Goal: Book appointment/travel/reservation

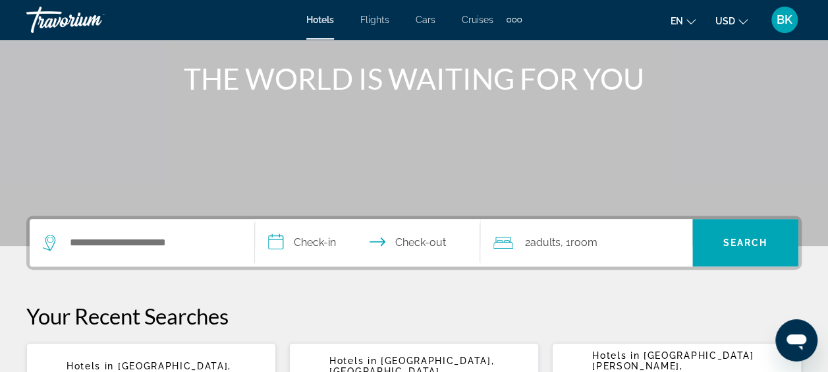
scroll to position [153, 0]
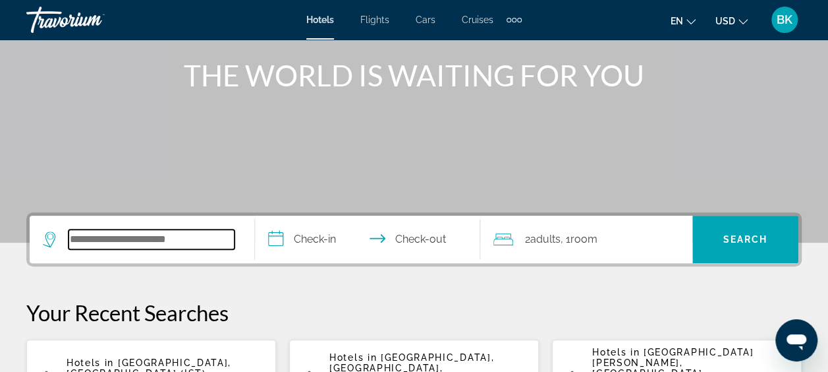
click at [107, 248] on input "Search widget" at bounding box center [152, 239] width 166 height 20
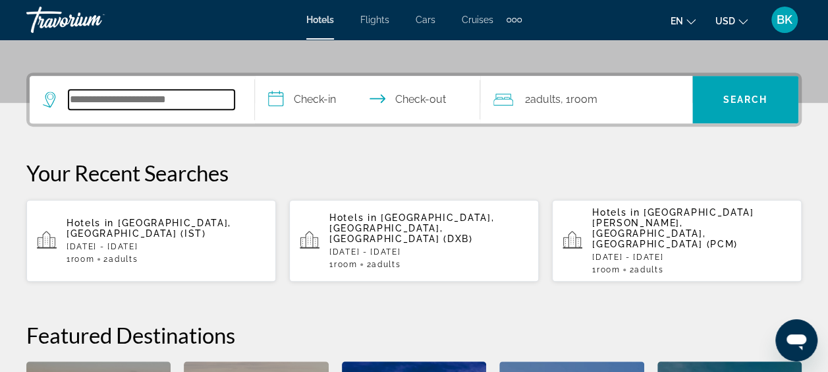
scroll to position [322, 0]
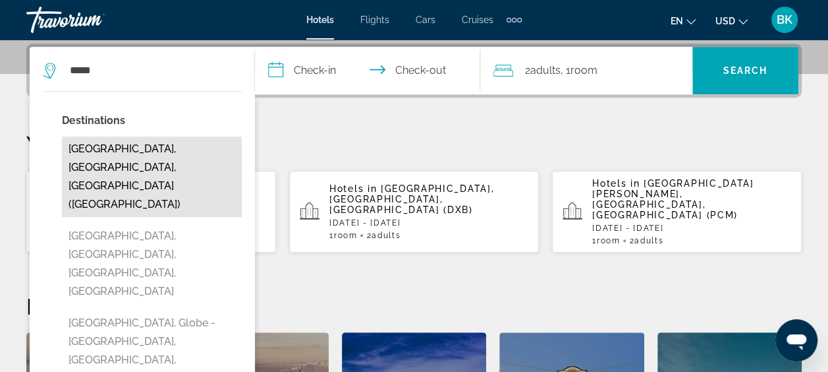
click at [130, 153] on button "Miami, FL, United States (MIA)" at bounding box center [152, 176] width 180 height 80
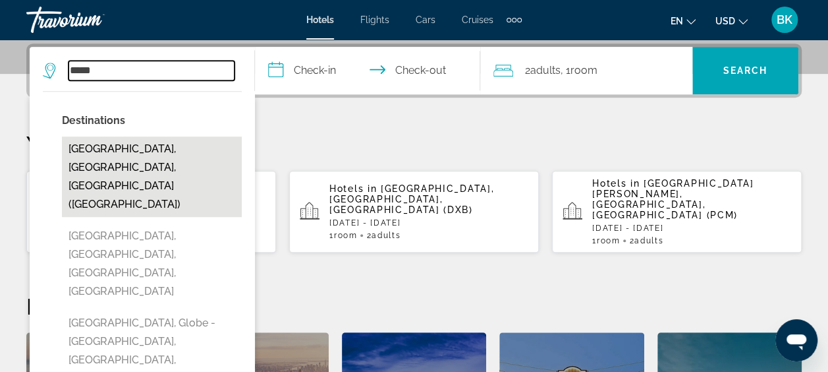
type input "**********"
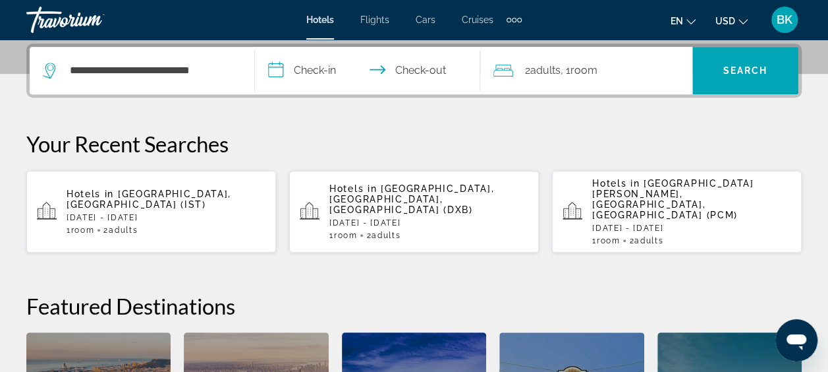
click at [318, 68] on input "**********" at bounding box center [370, 72] width 231 height 51
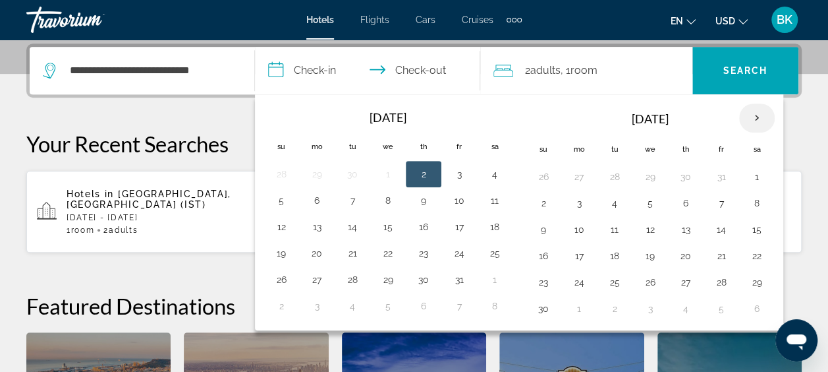
click at [750, 115] on th "Next month" at bounding box center [757, 117] width 36 height 29
click at [280, 254] on button "21" at bounding box center [281, 255] width 21 height 18
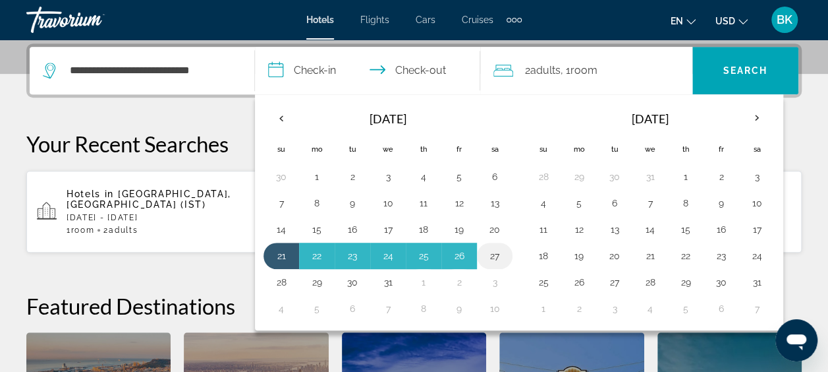
click at [485, 257] on button "27" at bounding box center [494, 255] width 21 height 18
type input "**********"
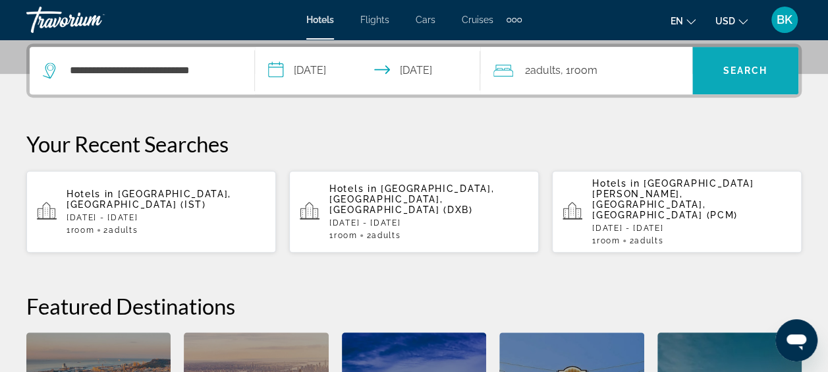
click at [752, 71] on span "Search" at bounding box center [746, 70] width 45 height 11
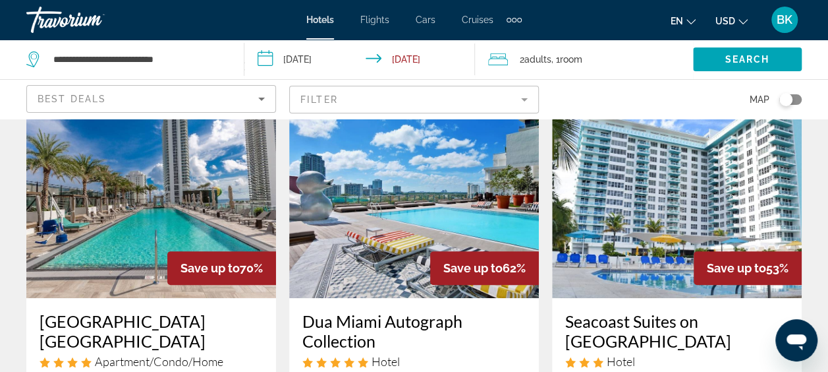
scroll to position [78, 0]
click at [405, 98] on mat-form-field "Filter" at bounding box center [414, 100] width 250 height 28
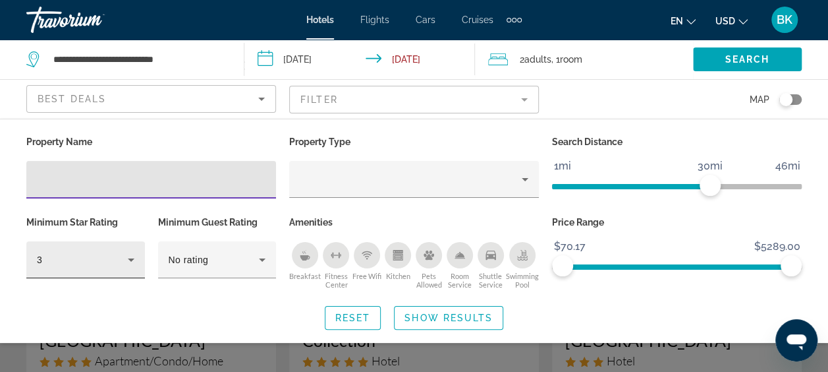
click at [108, 248] on div "3" at bounding box center [86, 259] width 98 height 37
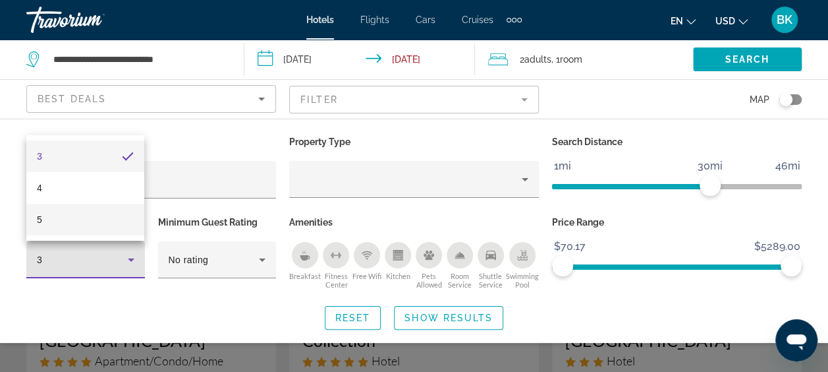
click at [103, 225] on mat-option "5" at bounding box center [85, 220] width 118 height 32
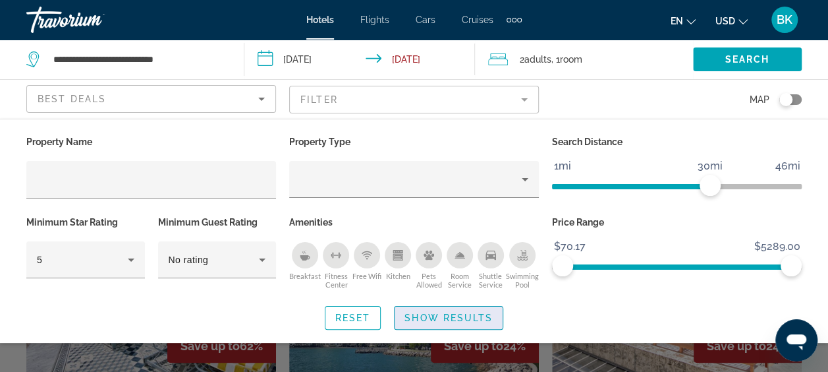
click at [442, 315] on span "Show Results" at bounding box center [449, 317] width 88 height 11
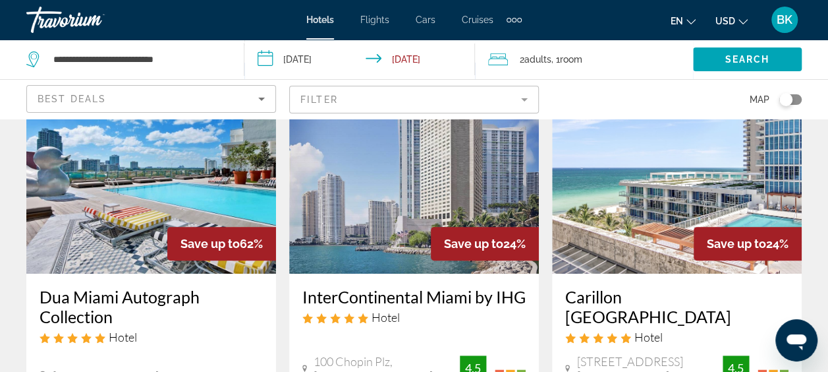
scroll to position [100, 0]
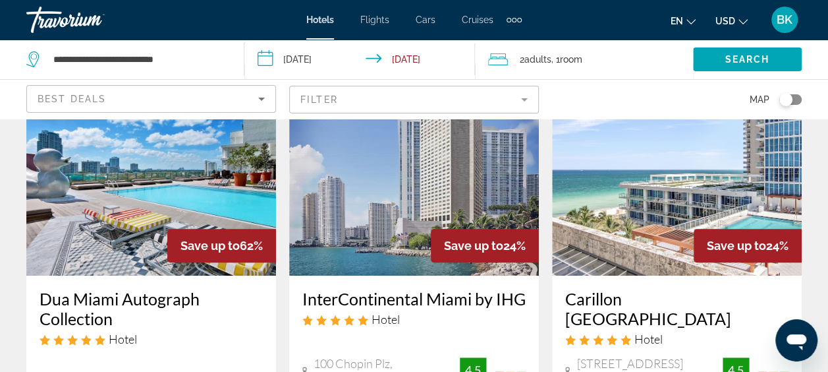
click at [400, 178] on img "Main content" at bounding box center [414, 170] width 250 height 211
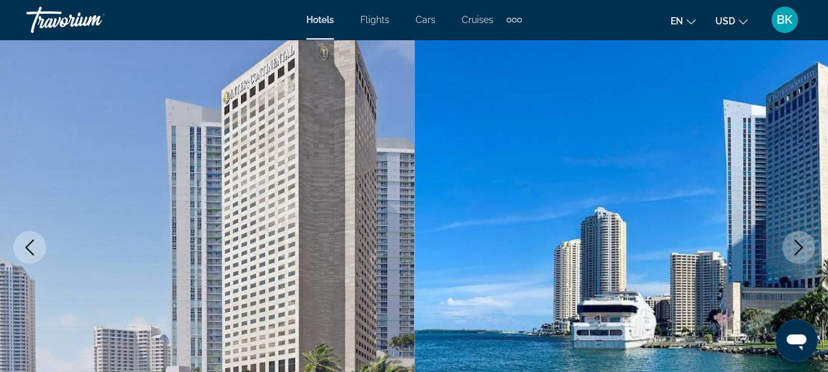
scroll to position [92, 0]
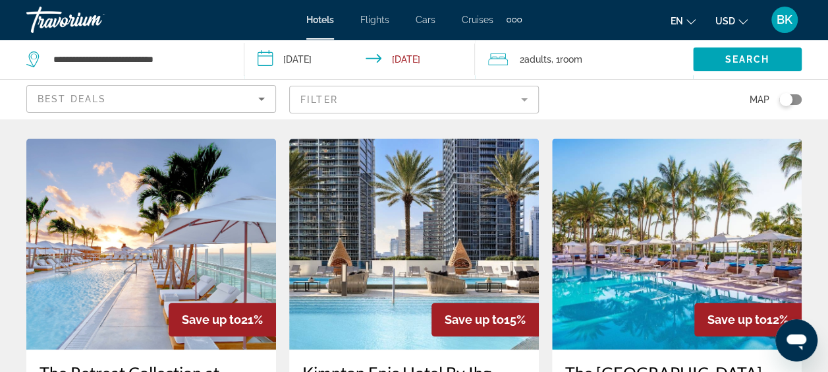
scroll to position [573, 0]
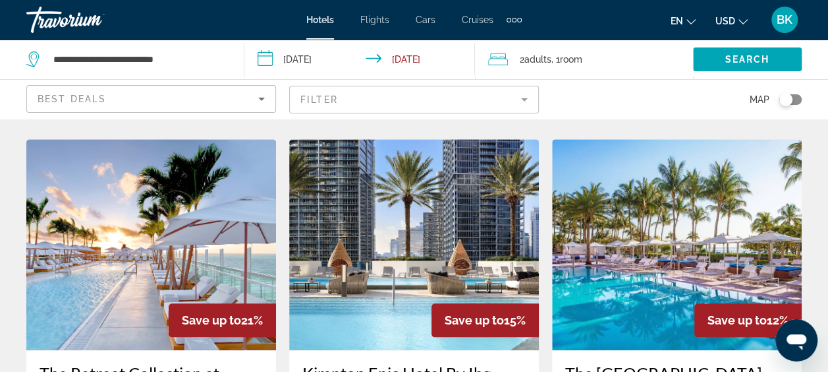
click at [625, 101] on div "Map" at bounding box center [677, 99] width 250 height 39
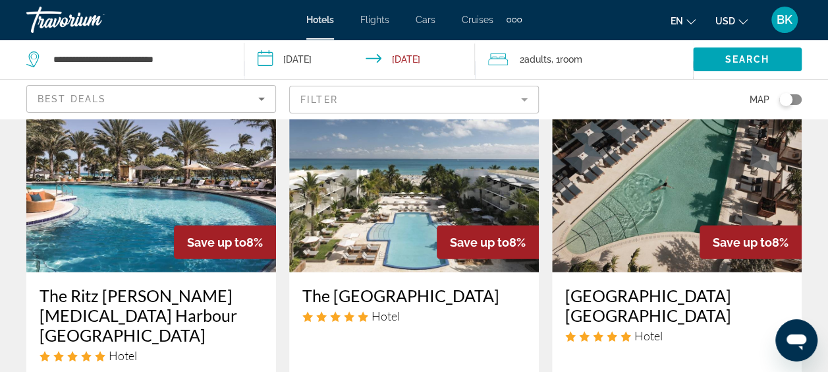
scroll to position [1763, 0]
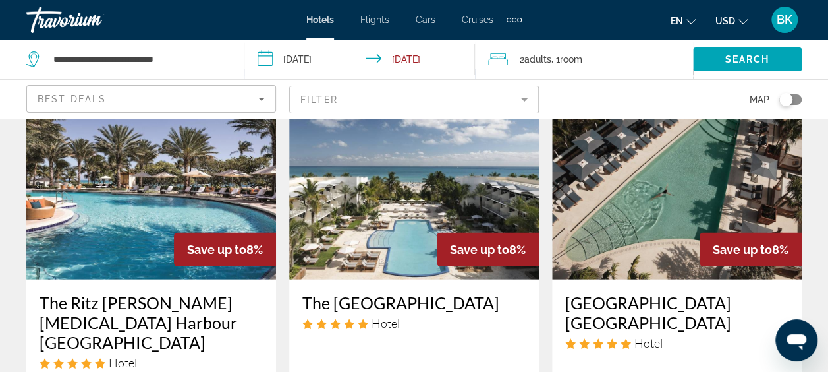
click at [625, 206] on img "Main content" at bounding box center [677, 174] width 250 height 211
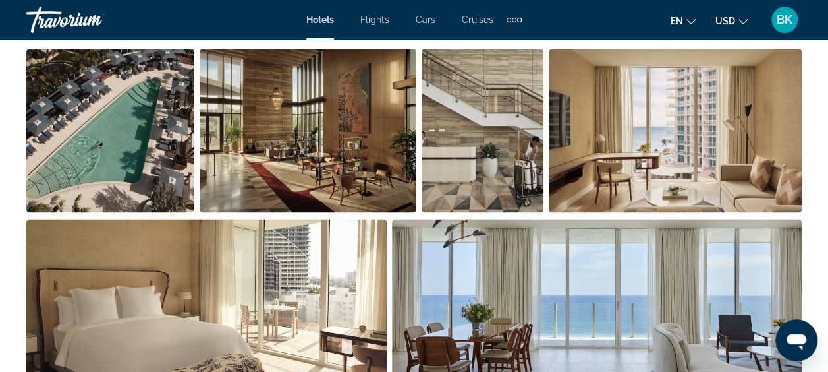
scroll to position [937, 0]
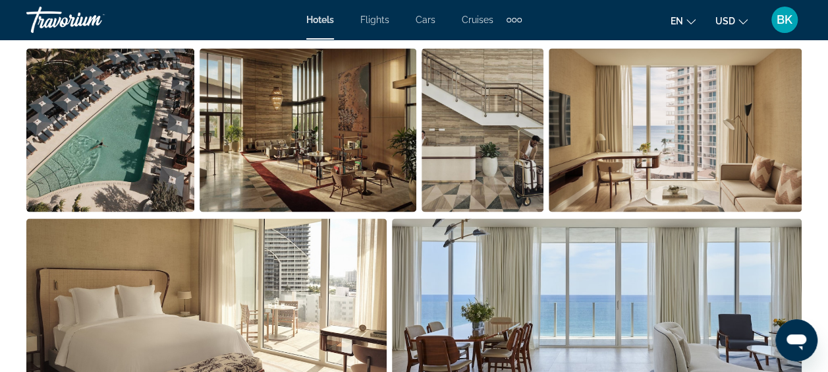
click at [515, 17] on div "Extra navigation items" at bounding box center [514, 20] width 15 height 20
click at [502, 38] on link "Activities" at bounding box center [492, 44] width 51 height 24
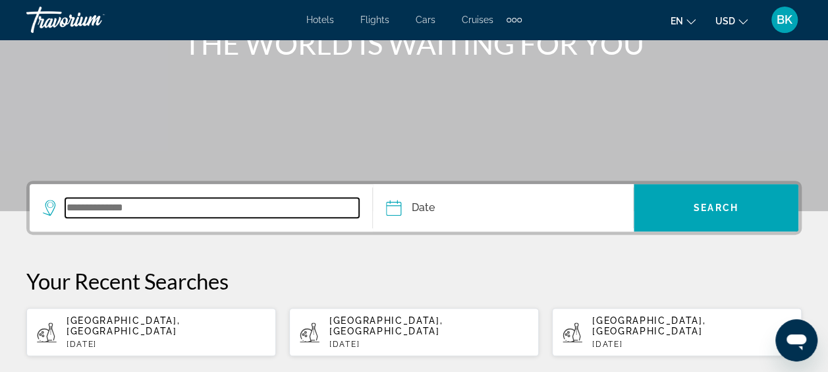
click at [157, 206] on input "Search widget" at bounding box center [212, 208] width 294 height 20
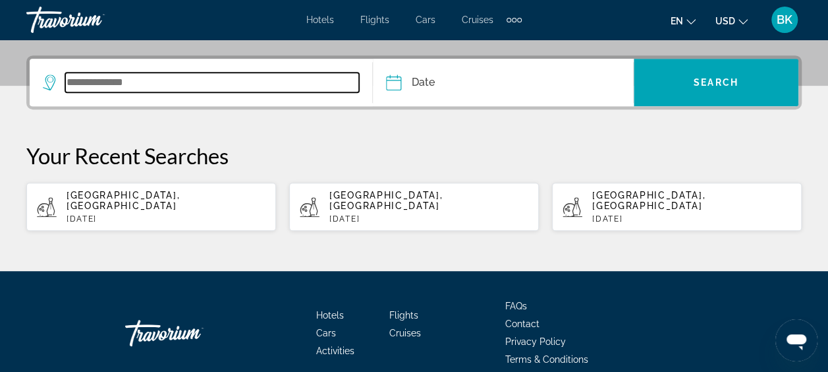
scroll to position [322, 0]
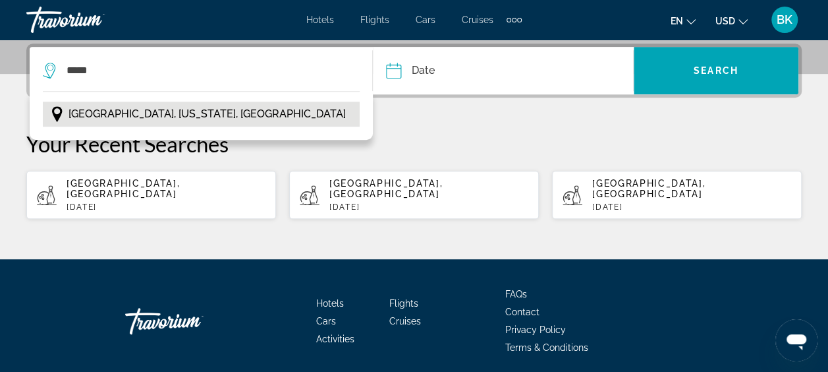
click at [146, 107] on span "Miami, Florida, USA" at bounding box center [207, 114] width 277 height 18
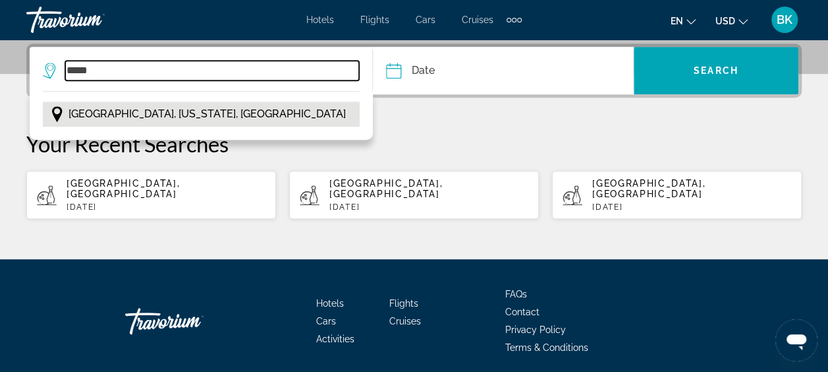
type input "**********"
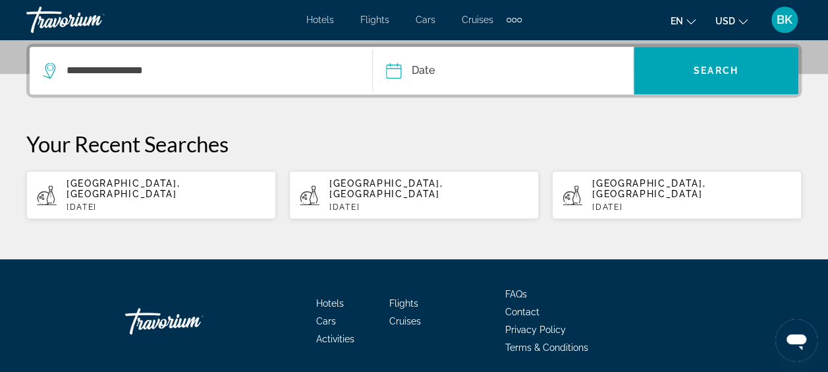
click at [431, 70] on input "Date" at bounding box center [447, 72] width 129 height 51
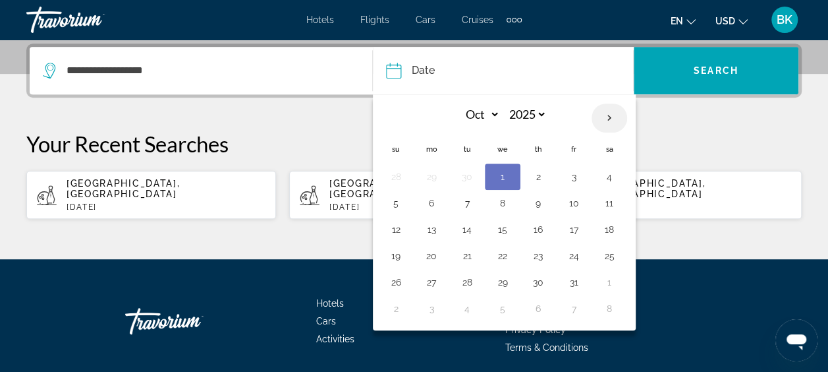
click at [603, 115] on th "Next month" at bounding box center [610, 117] width 36 height 29
select select "**"
click at [399, 251] on button "21" at bounding box center [396, 255] width 21 height 18
type input "**********"
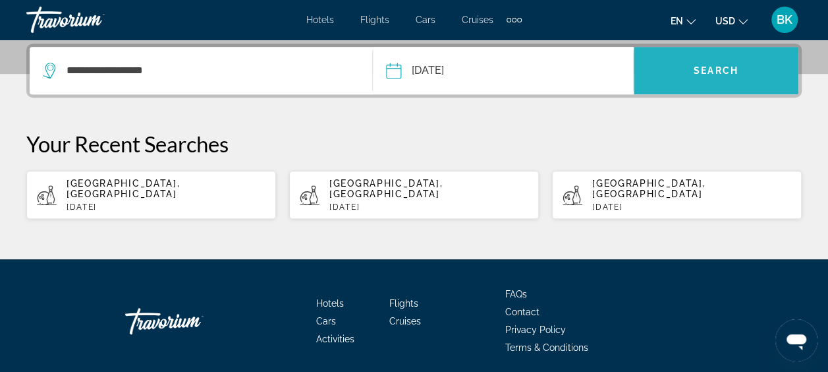
click at [729, 59] on span "Search widget" at bounding box center [716, 71] width 165 height 32
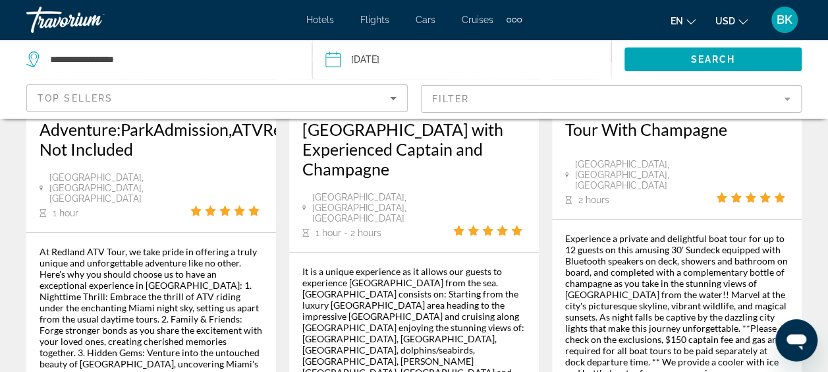
scroll to position [2587, 0]
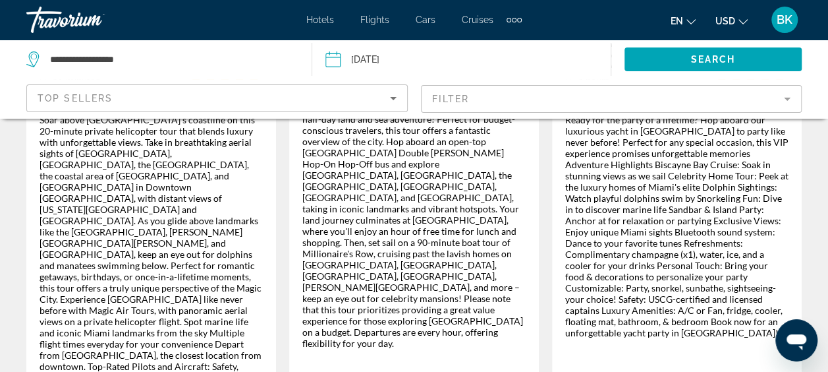
scroll to position [2454, 0]
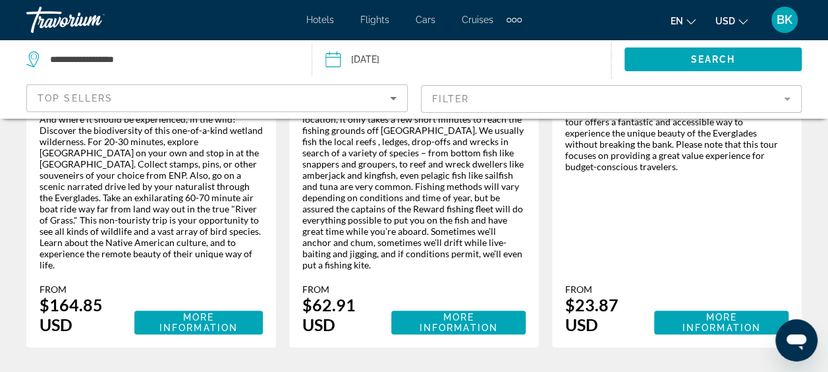
scroll to position [2609, 0]
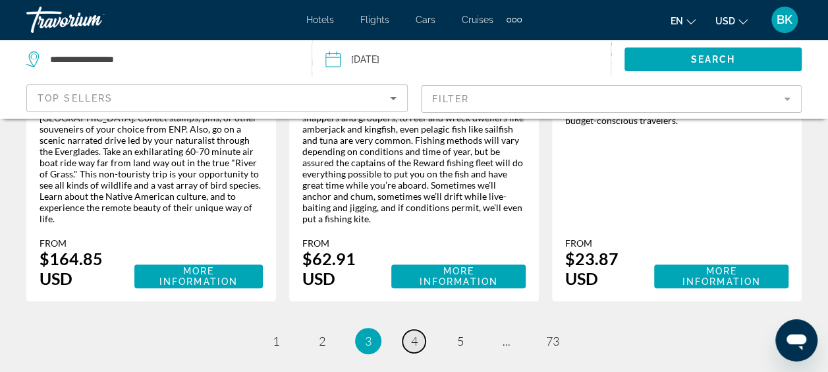
click at [413, 333] on span "4" at bounding box center [414, 340] width 7 height 14
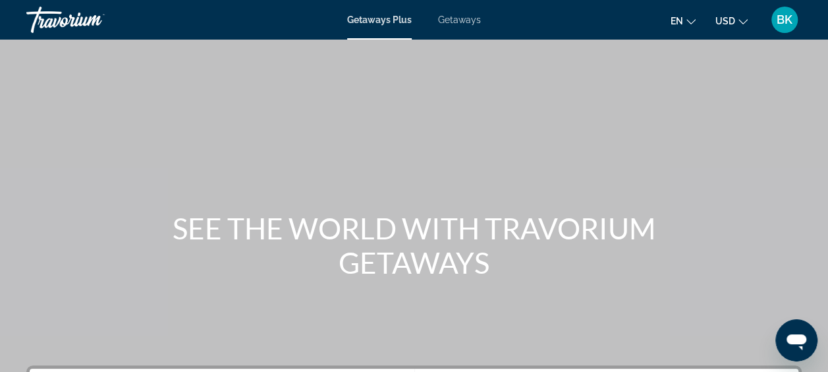
click at [459, 21] on span "Getaways" at bounding box center [459, 19] width 43 height 11
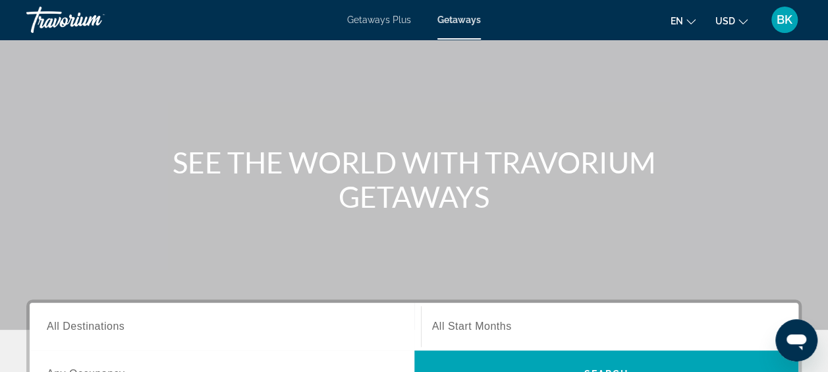
scroll to position [165, 0]
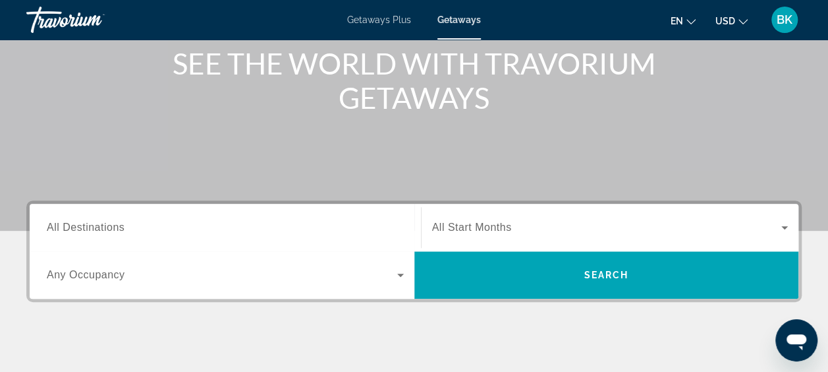
click at [129, 222] on input "Destination All Destinations" at bounding box center [225, 228] width 357 height 16
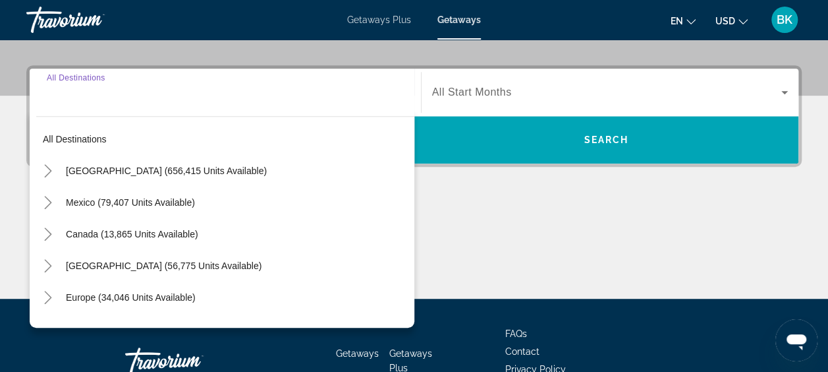
scroll to position [322, 0]
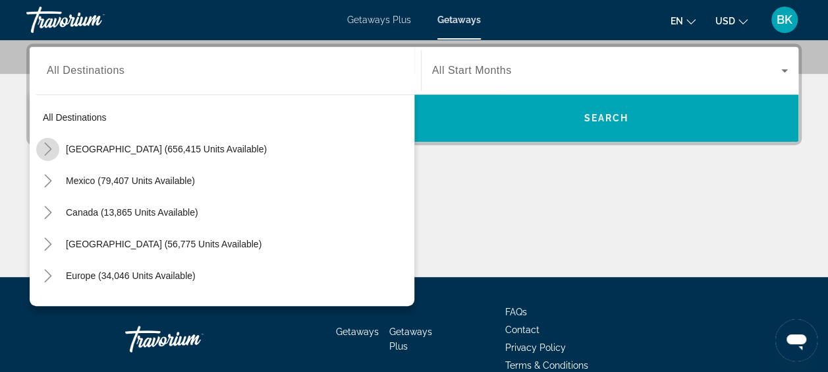
click at [47, 154] on icon "Toggle United States (656,415 units available)" at bounding box center [48, 148] width 13 height 13
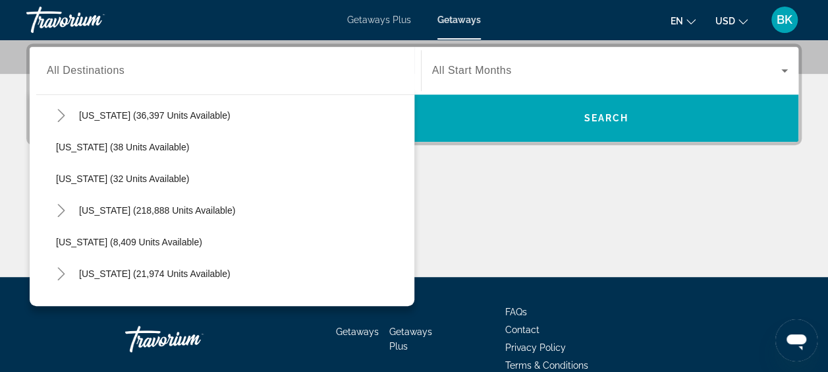
scroll to position [197, 0]
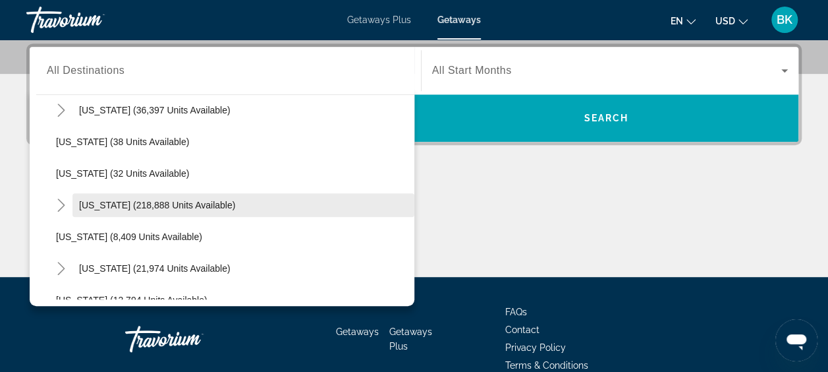
click at [138, 203] on span "[US_STATE] (218,888 units available)" at bounding box center [157, 205] width 156 height 11
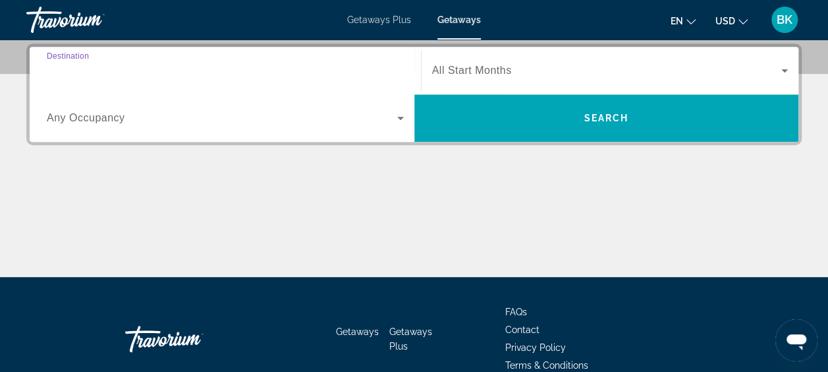
type input "**********"
click at [527, 67] on span "Search widget" at bounding box center [607, 71] width 350 height 16
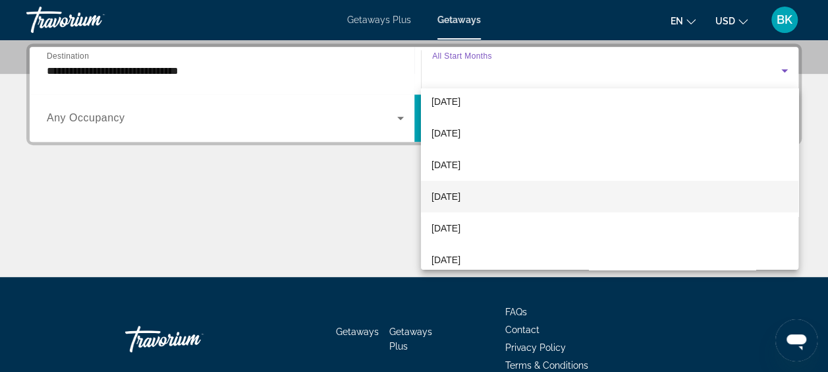
scroll to position [43, 0]
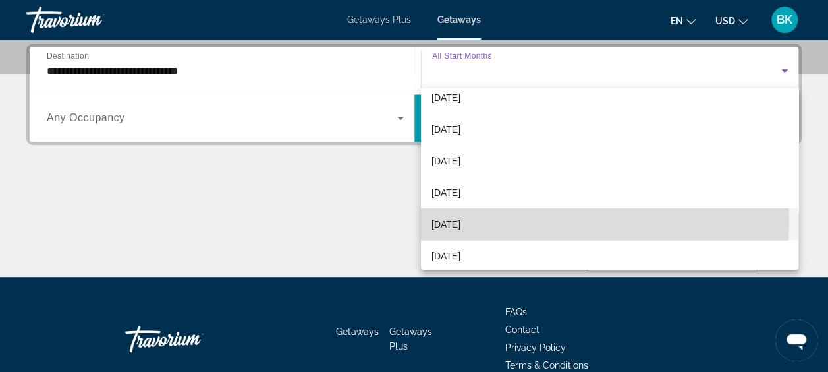
click at [461, 220] on span "[DATE]" at bounding box center [446, 224] width 29 height 16
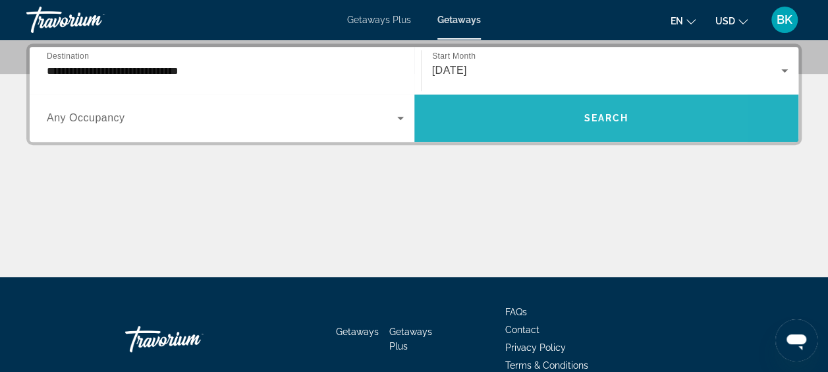
click at [632, 120] on span "Search widget" at bounding box center [607, 118] width 385 height 32
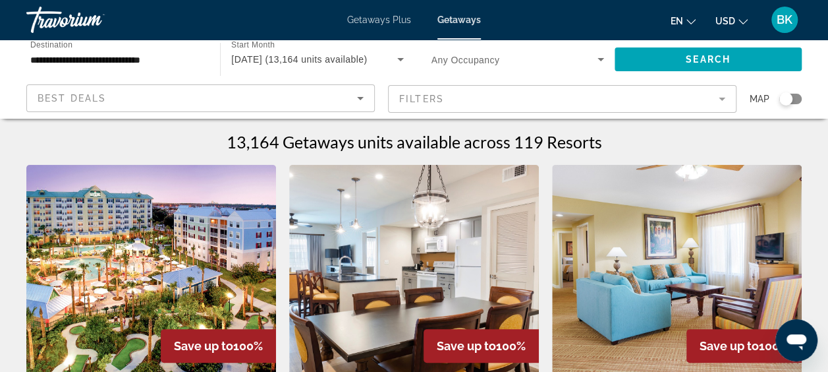
click at [494, 89] on mat-form-field "Filters" at bounding box center [562, 99] width 349 height 28
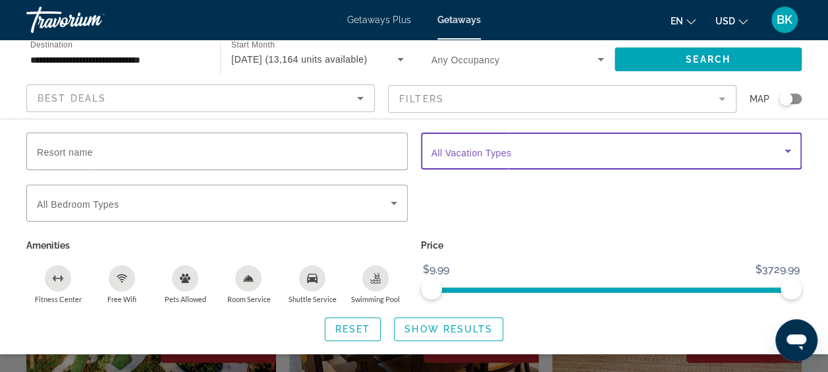
click at [517, 152] on span "Search widget" at bounding box center [609, 151] width 354 height 16
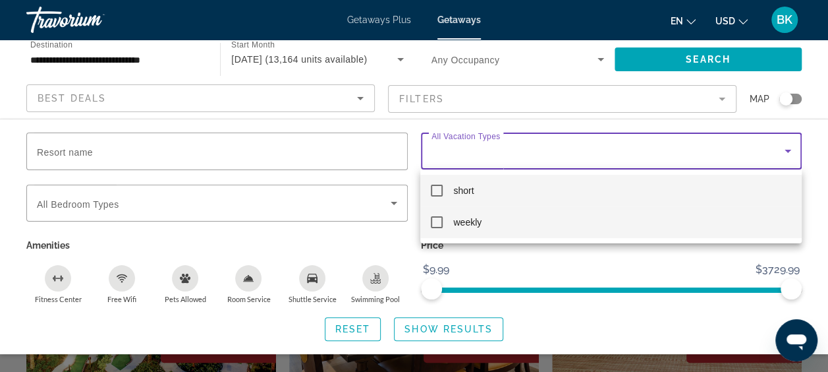
click at [436, 225] on mat-pseudo-checkbox at bounding box center [437, 222] width 12 height 12
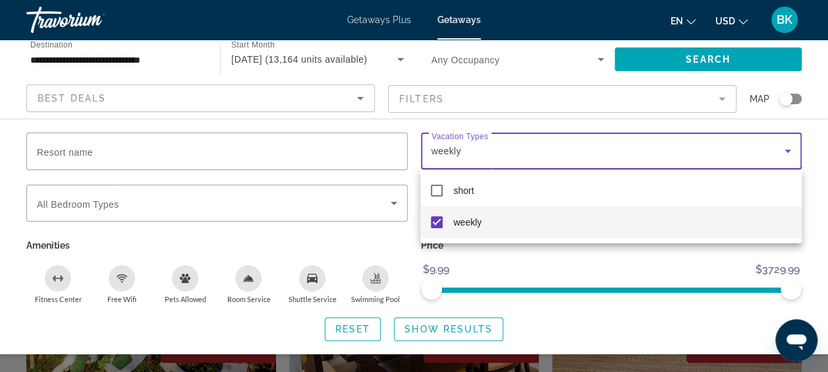
click at [452, 322] on div at bounding box center [414, 186] width 828 height 372
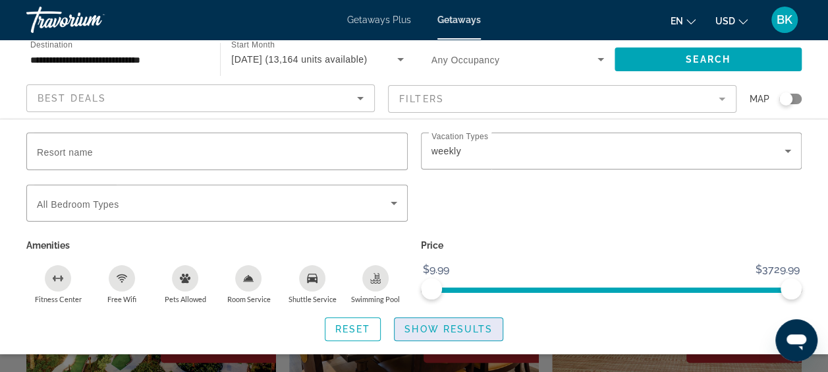
click at [448, 332] on span "Show Results" at bounding box center [449, 329] width 88 height 11
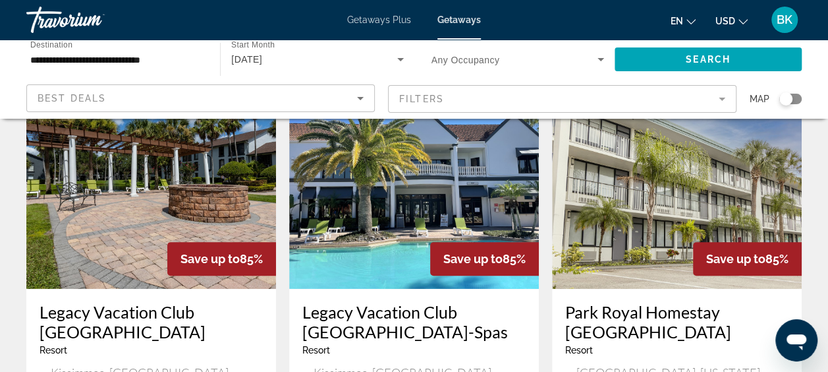
scroll to position [86, 0]
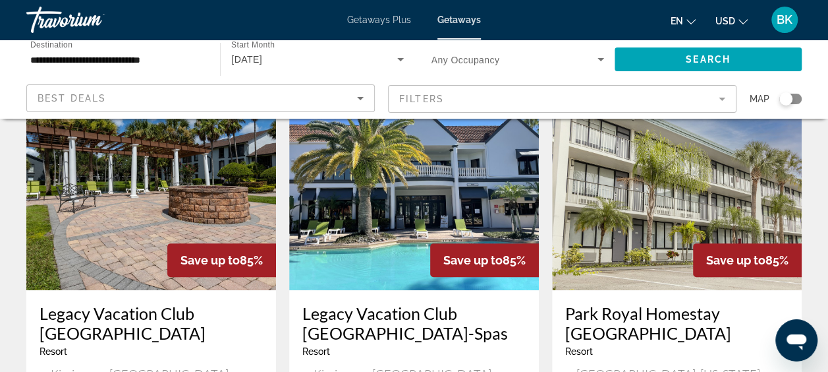
click at [373, 221] on img "Main content" at bounding box center [414, 184] width 250 height 211
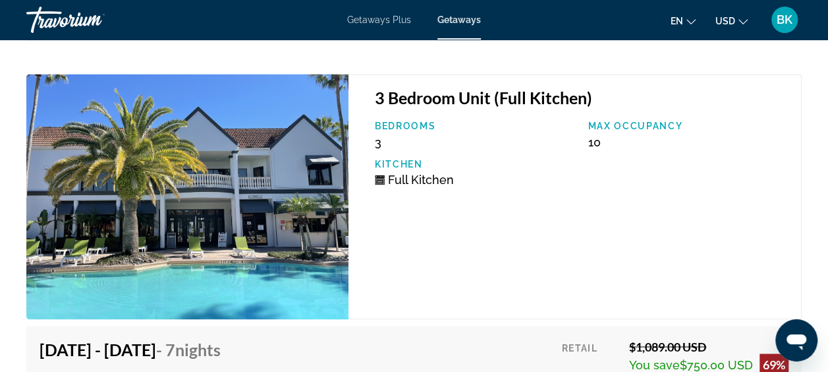
scroll to position [5892, 0]
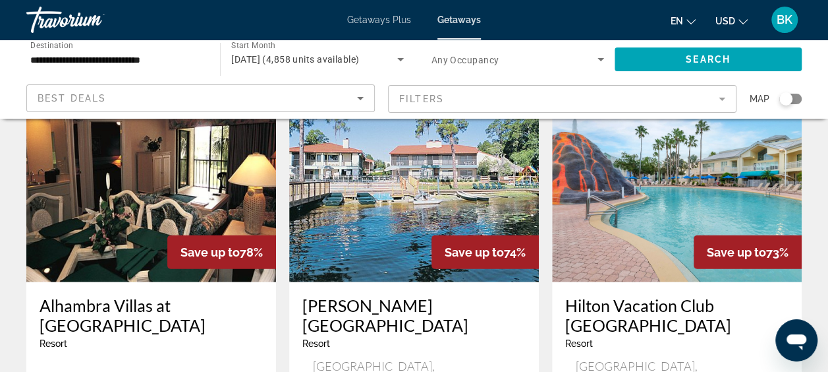
scroll to position [1556, 0]
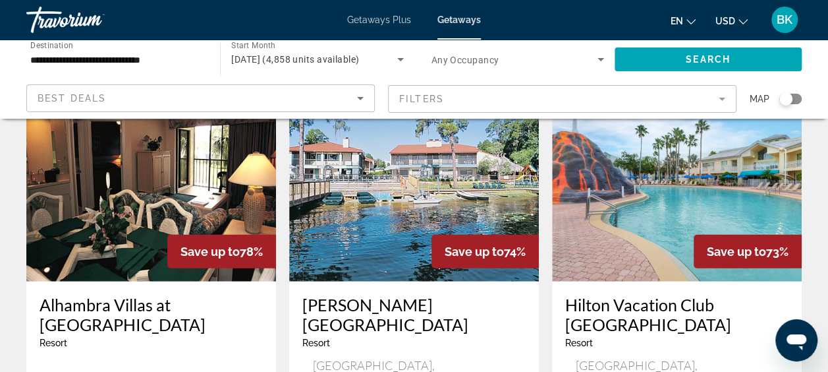
click at [634, 170] on img "Main content" at bounding box center [677, 176] width 250 height 211
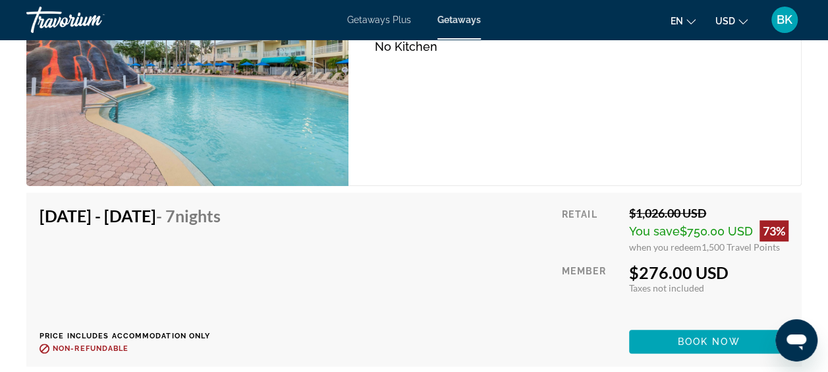
scroll to position [2823, 0]
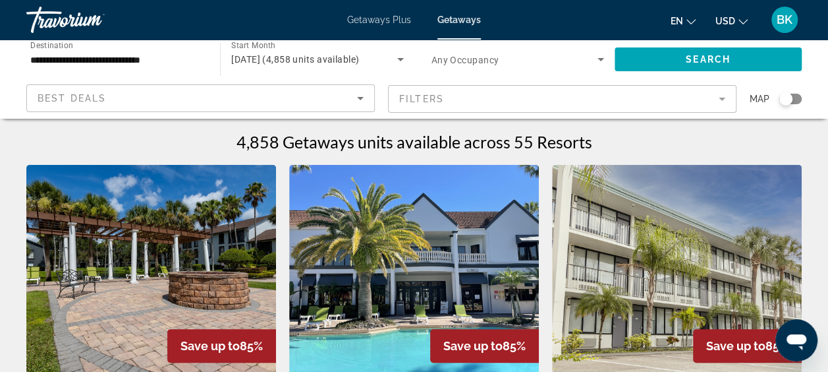
click at [112, 56] on input "**********" at bounding box center [116, 60] width 173 height 16
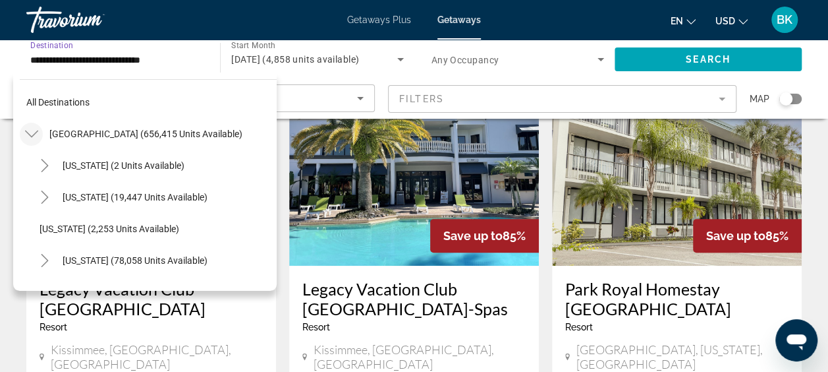
click at [34, 128] on icon "Toggle United States (656,415 units available)" at bounding box center [31, 133] width 13 height 13
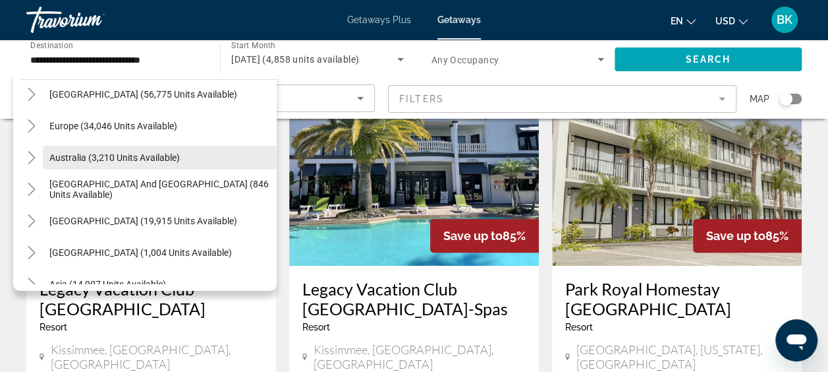
scroll to position [214, 0]
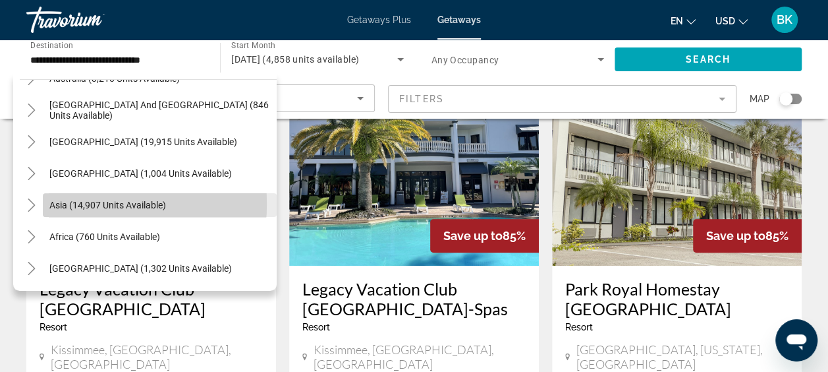
click at [74, 204] on span "Asia (14,907 units available)" at bounding box center [107, 205] width 117 height 11
type input "**********"
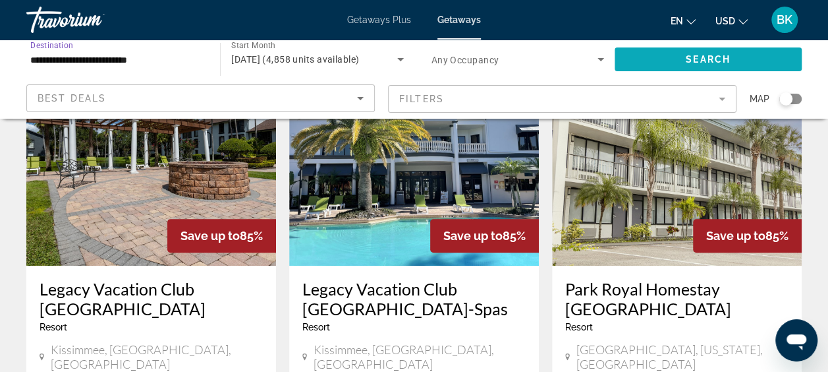
click at [664, 55] on span "Search widget" at bounding box center [708, 59] width 187 height 32
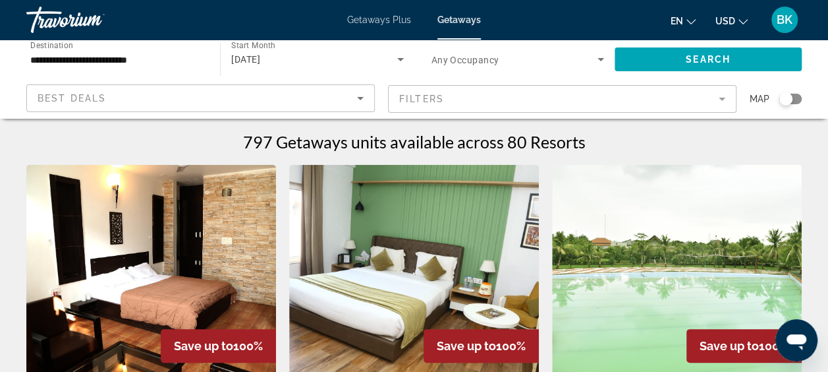
click at [549, 105] on mat-form-field "Filters" at bounding box center [562, 99] width 349 height 28
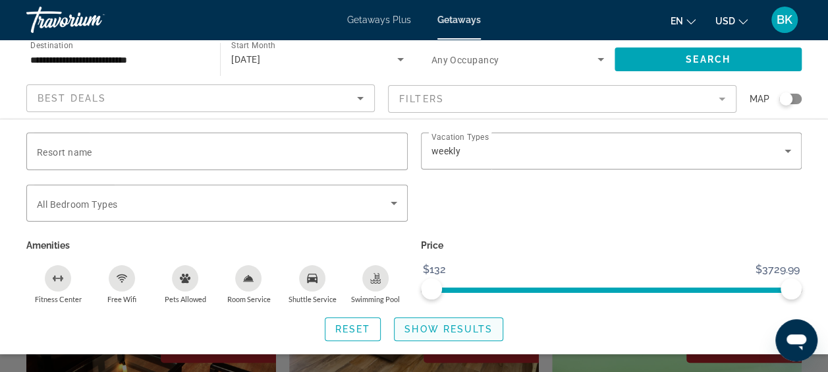
click at [466, 330] on span "Show Results" at bounding box center [449, 329] width 88 height 11
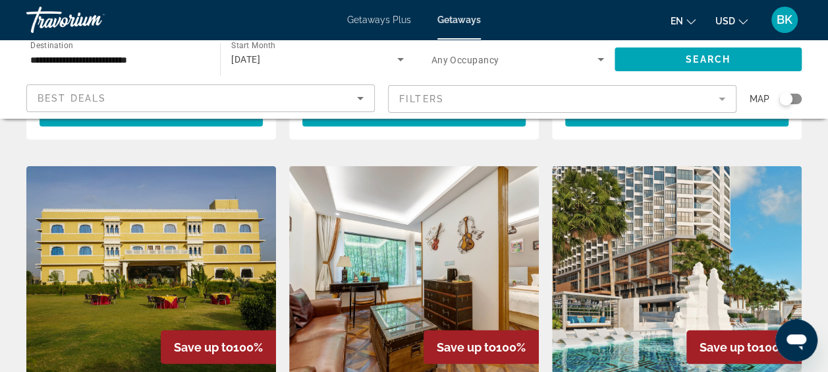
scroll to position [1435, 0]
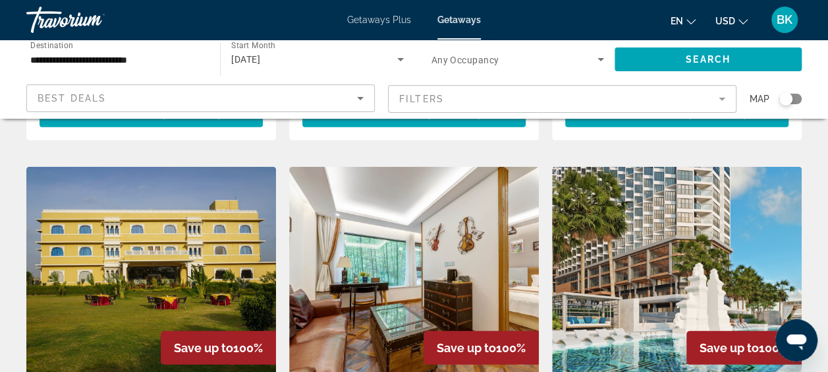
click at [667, 204] on img "Main content" at bounding box center [677, 272] width 250 height 211
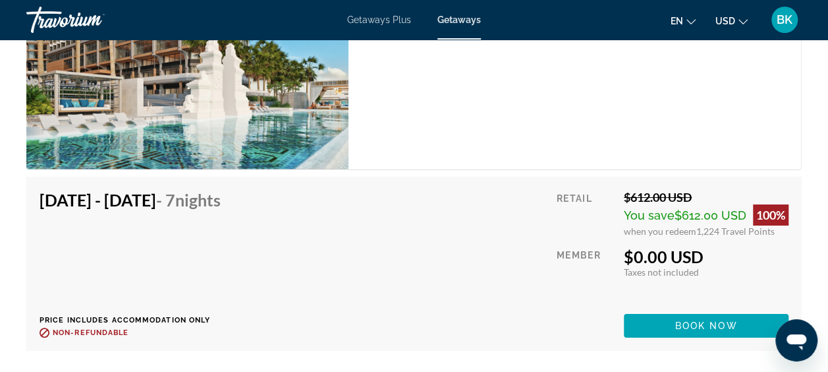
scroll to position [2427, 0]
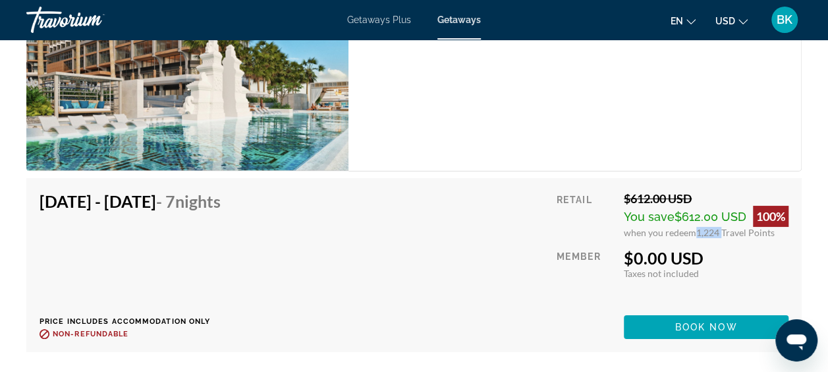
drag, startPoint x: 693, startPoint y: 218, endPoint x: 718, endPoint y: 217, distance: 25.1
click at [718, 227] on span "1,224 Travel Points" at bounding box center [736, 232] width 78 height 11
drag, startPoint x: 718, startPoint y: 217, endPoint x: 728, endPoint y: 254, distance: 37.4
click at [728, 268] on div "Taxes included Taxes not included" at bounding box center [706, 273] width 165 height 11
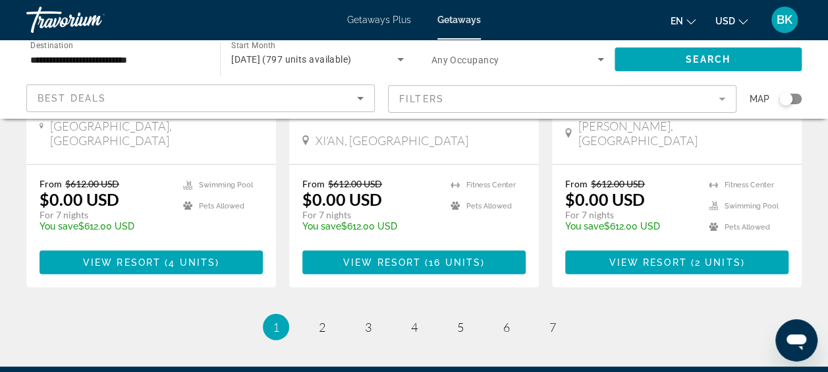
scroll to position [1769, 0]
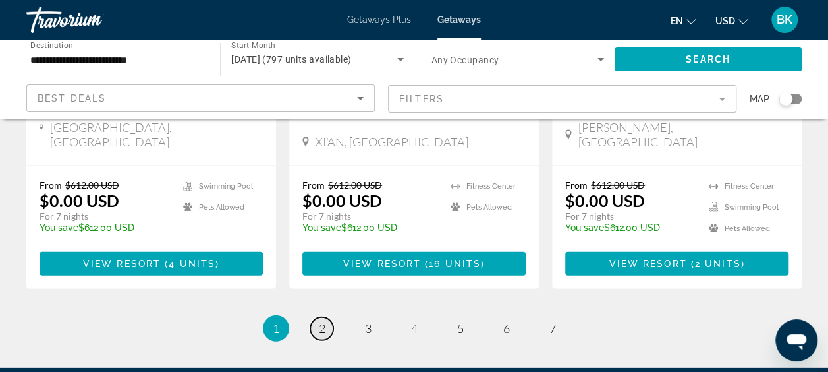
click at [319, 321] on span "2" at bounding box center [322, 328] width 7 height 14
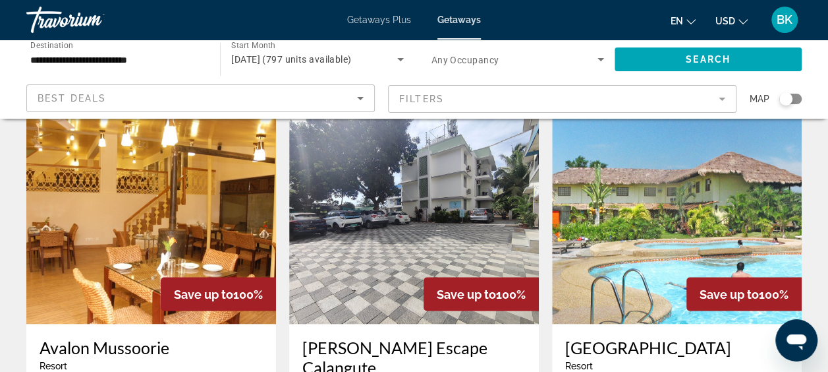
scroll to position [1139, 0]
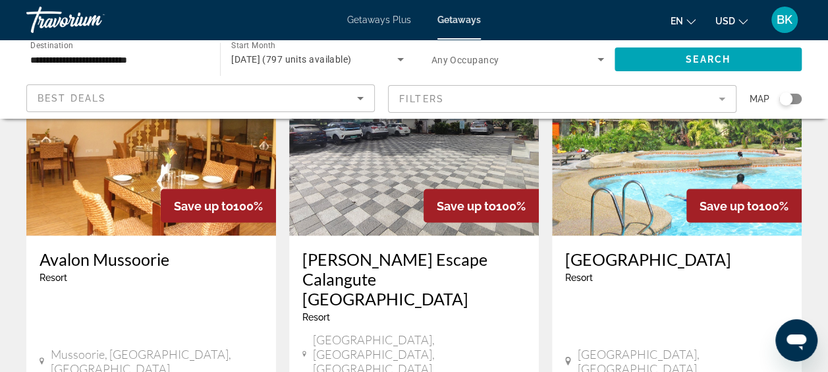
click at [621, 167] on img "Main content" at bounding box center [677, 129] width 250 height 211
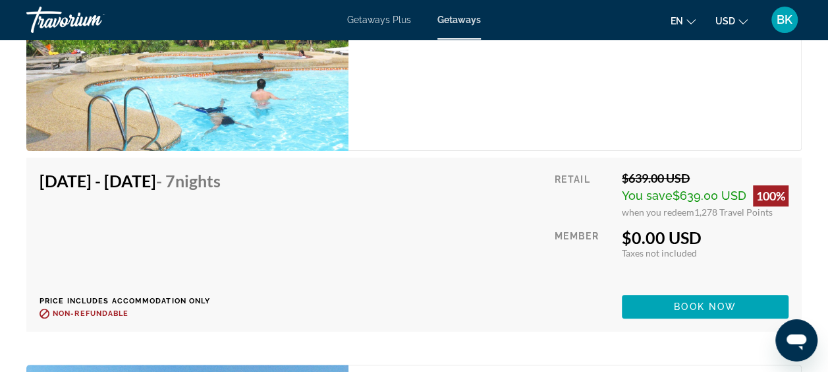
scroll to position [2640, 0]
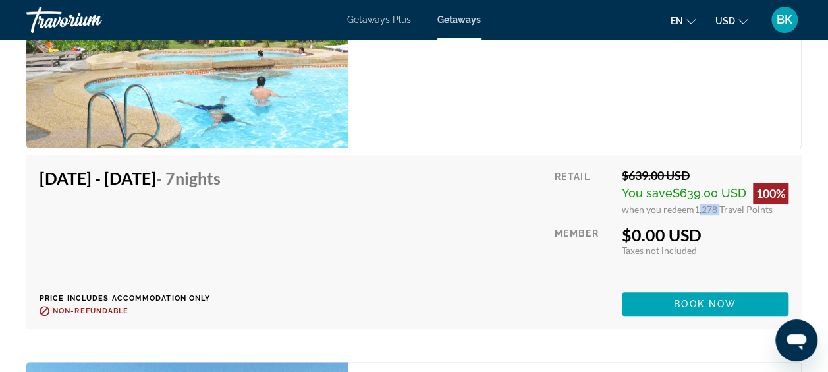
drag, startPoint x: 693, startPoint y: 208, endPoint x: 716, endPoint y: 207, distance: 22.4
click at [716, 207] on span "1,278 Travel Points" at bounding box center [734, 209] width 78 height 11
click at [546, 212] on div "[DATE] - [DATE] - 7 Nights Price includes accommodation only Refundable until :…" at bounding box center [414, 242] width 749 height 148
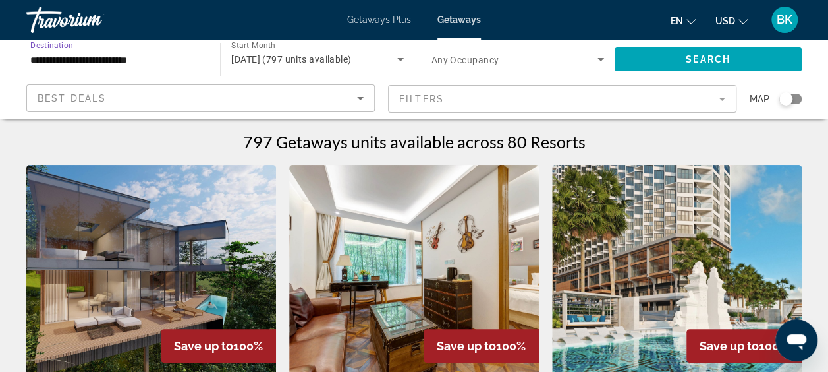
click at [149, 63] on input "**********" at bounding box center [116, 60] width 173 height 16
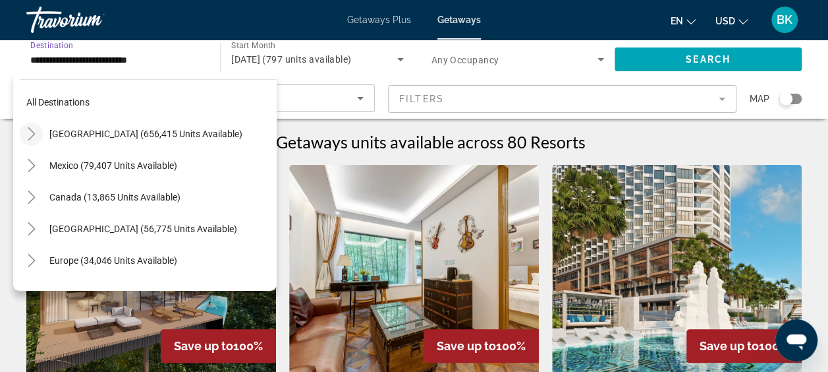
click at [30, 135] on icon "Toggle United States (656,415 units available)" at bounding box center [31, 133] width 13 height 13
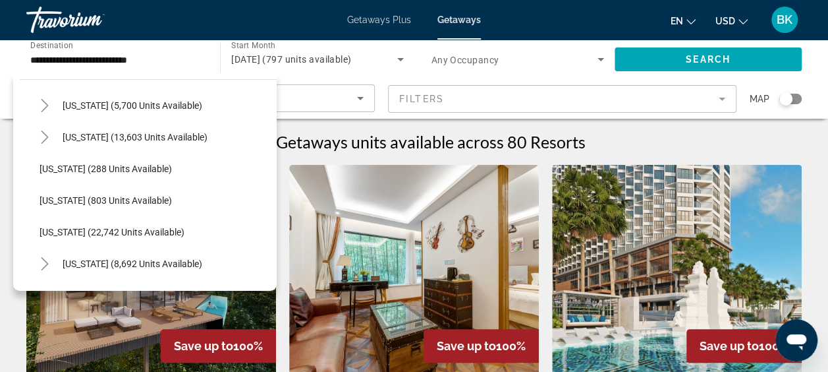
scroll to position [946, 0]
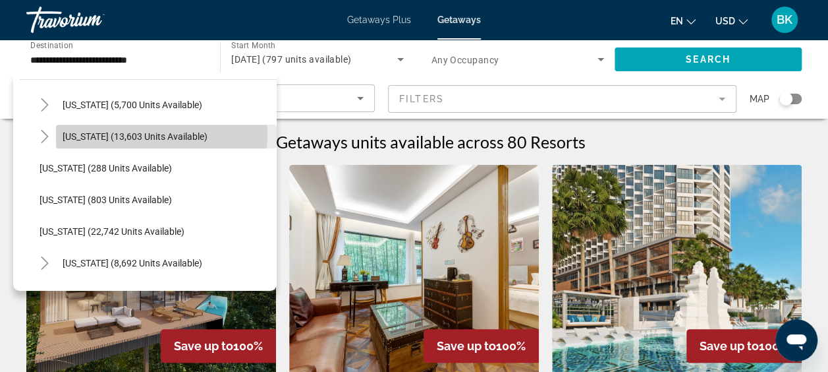
click at [133, 133] on span "[US_STATE] (13,603 units available)" at bounding box center [135, 136] width 145 height 11
type input "**********"
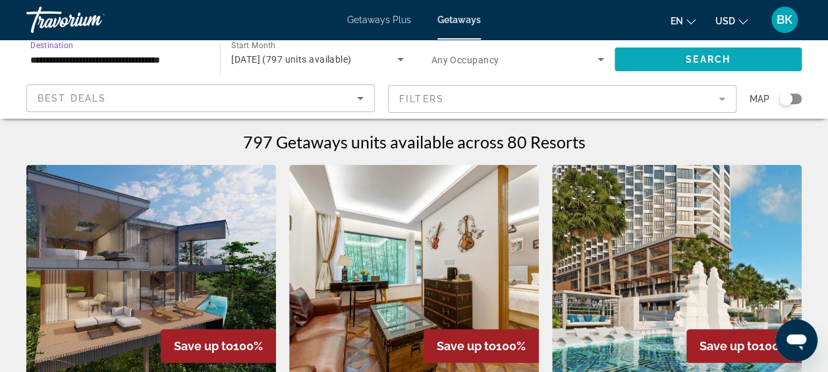
click at [681, 56] on span "Search widget" at bounding box center [708, 59] width 187 height 32
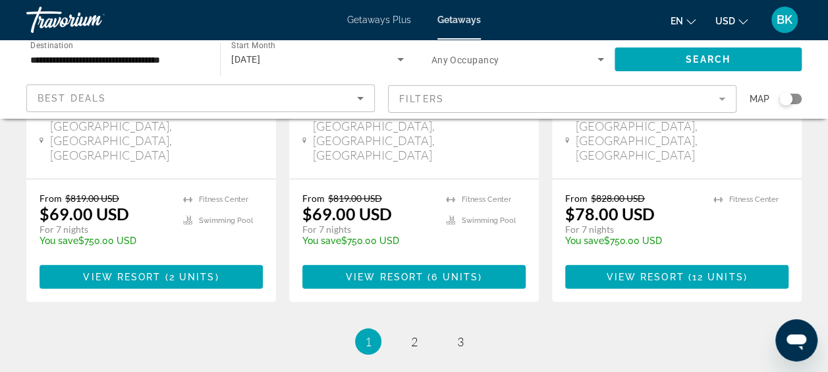
scroll to position [1818, 0]
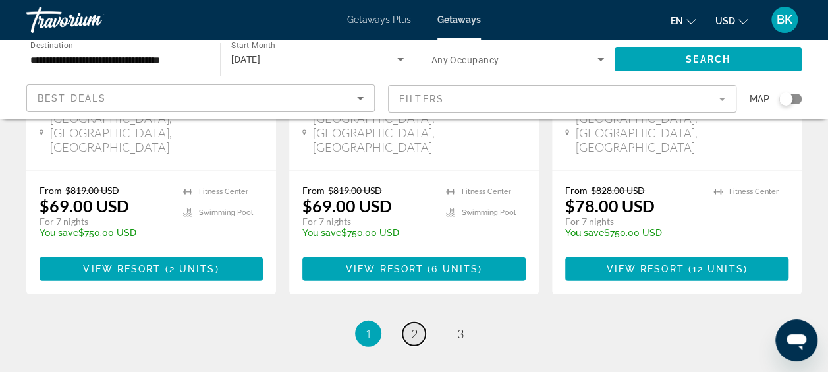
click at [409, 322] on link "page 2" at bounding box center [414, 333] width 23 height 23
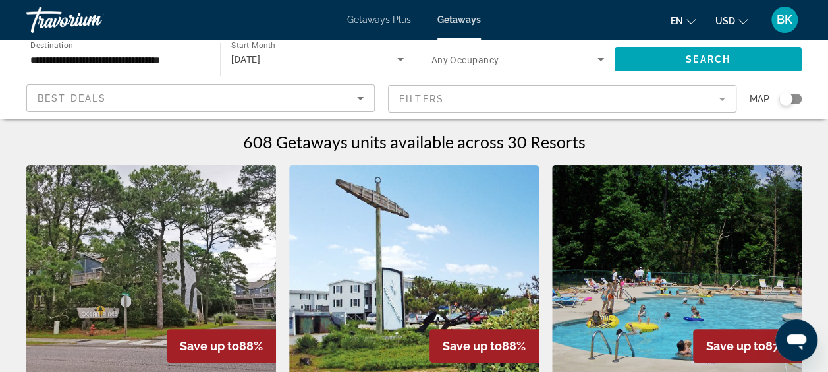
scroll to position [88, 0]
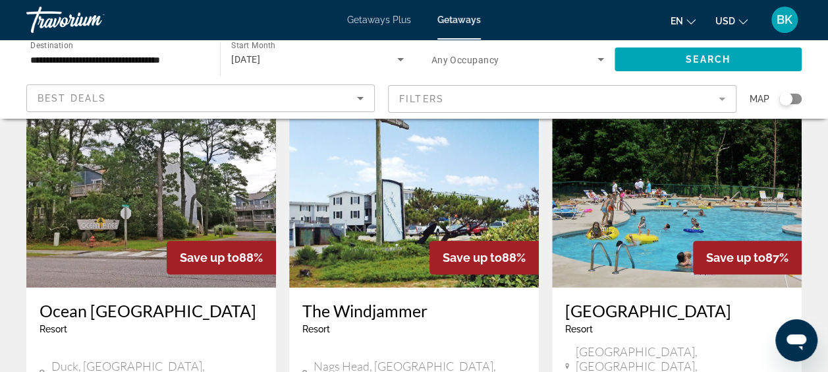
click at [210, 183] on img "Main content" at bounding box center [151, 181] width 250 height 211
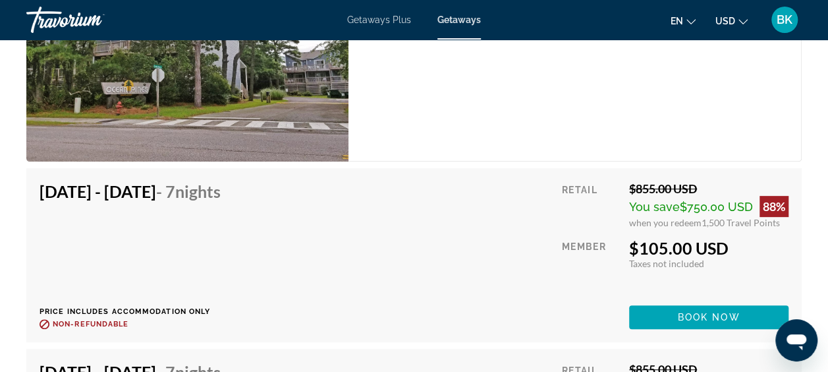
scroll to position [2663, 0]
